Goal: Task Accomplishment & Management: Use online tool/utility

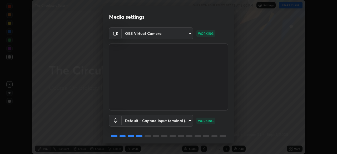
scroll to position [19, 0]
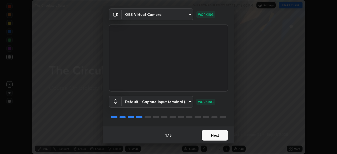
click at [218, 136] on button "Next" at bounding box center [215, 135] width 26 height 11
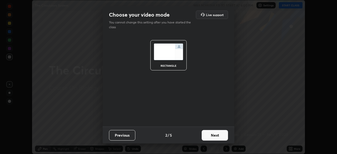
click at [216, 137] on button "Next" at bounding box center [215, 135] width 26 height 11
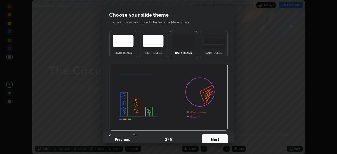
click at [214, 137] on button "Next" at bounding box center [215, 139] width 26 height 11
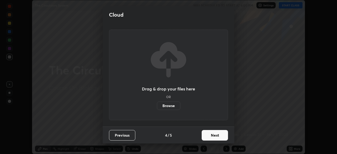
click at [213, 136] on button "Next" at bounding box center [215, 135] width 26 height 11
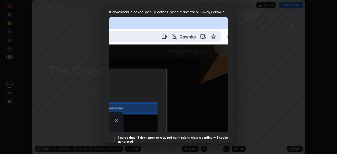
scroll to position [116, 0]
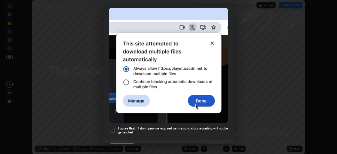
click at [112, 128] on div at bounding box center [112, 130] width 6 height 6
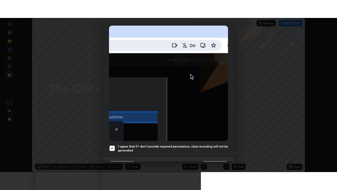
scroll to position [127, 0]
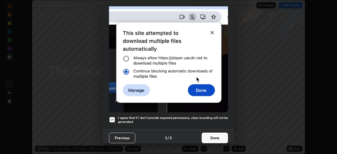
click at [213, 136] on button "Done" at bounding box center [215, 138] width 26 height 11
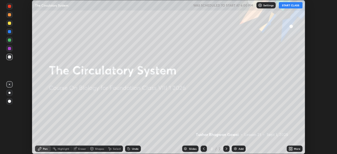
click at [288, 5] on button "START CLASS" at bounding box center [291, 5] width 24 height 6
click at [290, 147] on icon at bounding box center [289, 147] width 1 height 1
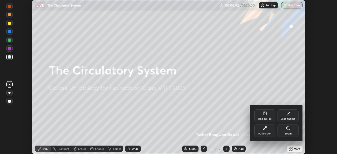
click at [266, 132] on div "Full screen" at bounding box center [265, 130] width 21 height 13
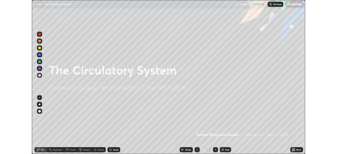
scroll to position [190, 337]
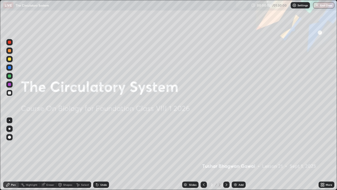
click at [239, 154] on div "Add" at bounding box center [239, 184] width 14 height 6
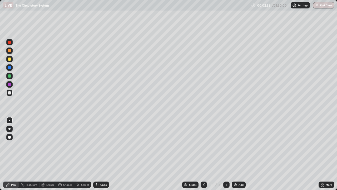
click at [10, 62] on div at bounding box center [9, 59] width 6 height 6
click at [236, 154] on img at bounding box center [236, 184] width 4 height 4
click at [234, 154] on img at bounding box center [236, 184] width 4 height 4
click at [9, 120] on div at bounding box center [9, 120] width 1 height 1
click at [10, 93] on div at bounding box center [9, 92] width 3 height 3
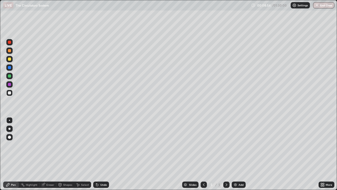
click at [236, 154] on img at bounding box center [236, 184] width 4 height 4
click at [9, 60] on div at bounding box center [9, 58] width 3 height 3
click at [235, 154] on img at bounding box center [236, 184] width 4 height 4
click at [10, 94] on div at bounding box center [9, 92] width 3 height 3
click at [203, 154] on icon at bounding box center [204, 184] width 4 height 4
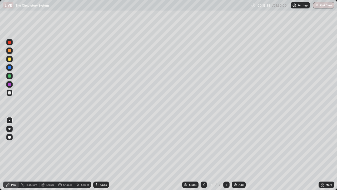
click at [236, 154] on img at bounding box center [236, 184] width 4 height 4
click at [101, 154] on div "Undo" at bounding box center [103, 184] width 7 height 3
click at [10, 59] on div at bounding box center [9, 58] width 3 height 3
click at [236, 154] on img at bounding box center [236, 184] width 4 height 4
click at [11, 93] on div at bounding box center [9, 92] width 3 height 3
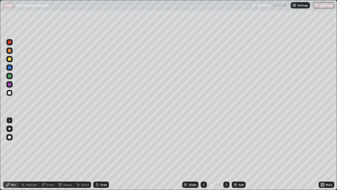
click at [203, 154] on icon at bounding box center [204, 184] width 2 height 3
click at [238, 154] on div "Add" at bounding box center [239, 184] width 14 height 6
click at [100, 154] on div "Undo" at bounding box center [103, 184] width 7 height 3
click at [101, 154] on div "Undo" at bounding box center [103, 184] width 7 height 3
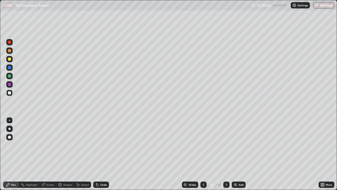
click at [9, 59] on div at bounding box center [9, 58] width 3 height 3
click at [10, 67] on div at bounding box center [9, 67] width 3 height 3
click at [236, 154] on img at bounding box center [236, 184] width 4 height 4
click at [12, 93] on div at bounding box center [9, 93] width 6 height 6
click at [10, 58] on div at bounding box center [9, 58] width 3 height 3
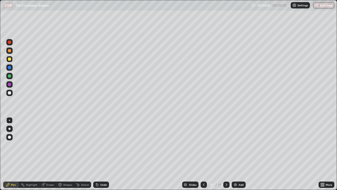
click at [203, 154] on icon at bounding box center [204, 184] width 4 height 4
click at [206, 154] on div at bounding box center [204, 184] width 6 height 6
click at [234, 154] on img at bounding box center [236, 184] width 4 height 4
click at [104, 154] on div "Undo" at bounding box center [103, 184] width 7 height 3
click at [104, 154] on div "Undo" at bounding box center [101, 184] width 16 height 6
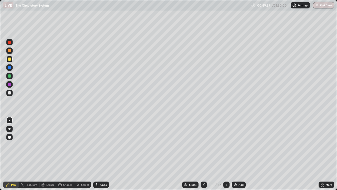
click at [105, 154] on div "Undo" at bounding box center [103, 184] width 7 height 3
click at [102, 154] on div "Undo" at bounding box center [103, 184] width 7 height 3
click at [236, 154] on img at bounding box center [236, 184] width 4 height 4
click at [9, 120] on div at bounding box center [9, 120] width 1 height 1
click at [203, 154] on icon at bounding box center [204, 184] width 4 height 4
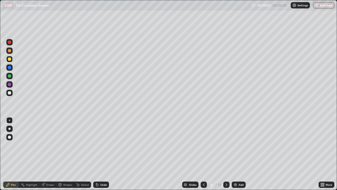
click at [235, 154] on img at bounding box center [236, 184] width 4 height 4
click at [202, 154] on icon at bounding box center [204, 184] width 4 height 4
click at [227, 154] on icon at bounding box center [227, 184] width 4 height 4
click at [226, 154] on icon at bounding box center [227, 184] width 4 height 4
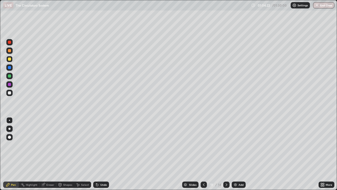
click at [226, 154] on icon at bounding box center [227, 184] width 2 height 3
click at [226, 154] on icon at bounding box center [227, 184] width 4 height 4
click at [225, 154] on icon at bounding box center [227, 184] width 4 height 4
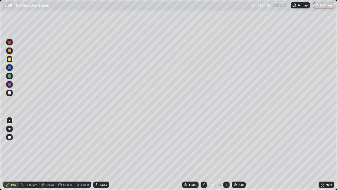
click at [204, 154] on icon at bounding box center [204, 184] width 4 height 4
click at [203, 154] on icon at bounding box center [204, 184] width 4 height 4
click at [225, 154] on icon at bounding box center [227, 184] width 4 height 4
click at [236, 154] on img at bounding box center [236, 184] width 4 height 4
click at [233, 154] on div "Add" at bounding box center [239, 184] width 14 height 6
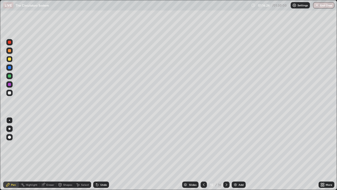
click at [11, 58] on div at bounding box center [9, 58] width 3 height 3
click at [11, 42] on div at bounding box center [9, 42] width 3 height 3
click at [10, 93] on div at bounding box center [9, 92] width 3 height 3
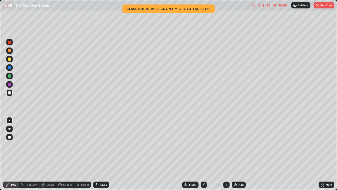
click at [324, 154] on icon at bounding box center [323, 183] width 1 height 1
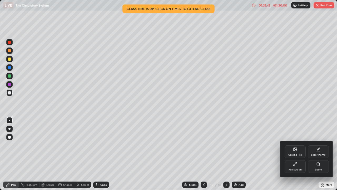
click at [300, 154] on div "Full screen" at bounding box center [295, 166] width 21 height 13
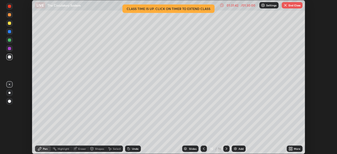
scroll to position [26201, 26018]
click at [299, 3] on button "End Class" at bounding box center [292, 5] width 21 height 6
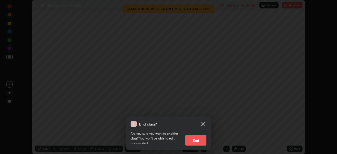
click at [200, 137] on button "End" at bounding box center [196, 140] width 21 height 11
